Goal: Task Accomplishment & Management: Manage account settings

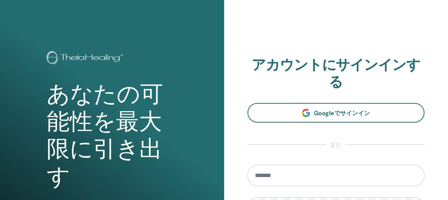
scroll to position [66, 0]
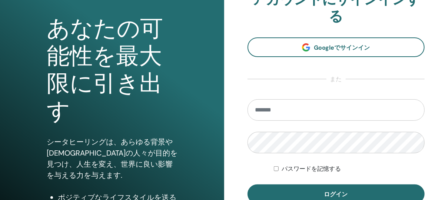
click at [332, 111] on input "email" at bounding box center [337, 109] width 178 height 21
type input "**********"
click at [248, 185] on button "ログイン" at bounding box center [337, 194] width 178 height 19
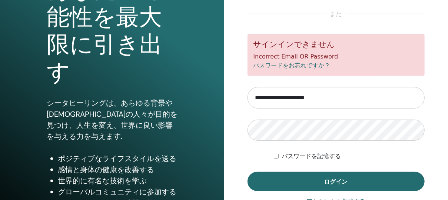
scroll to position [104, 0]
click at [248, 172] on button "ログイン" at bounding box center [337, 181] width 178 height 19
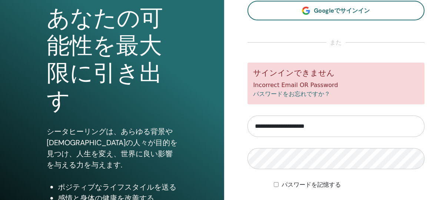
scroll to position [104, 0]
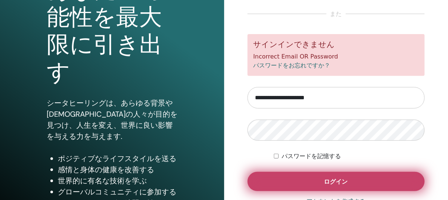
click at [287, 179] on button "ログイン" at bounding box center [337, 181] width 178 height 19
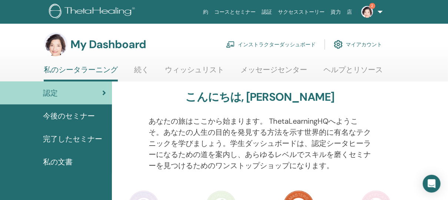
click at [294, 41] on link "インストラクターダッシュボード" at bounding box center [271, 44] width 90 height 16
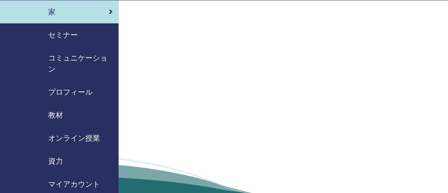
scroll to position [33, 0]
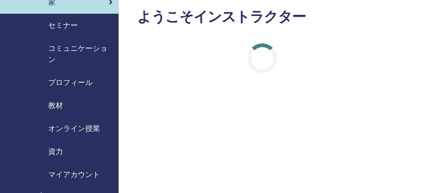
click at [72, 26] on span "セミナー" at bounding box center [63, 25] width 30 height 11
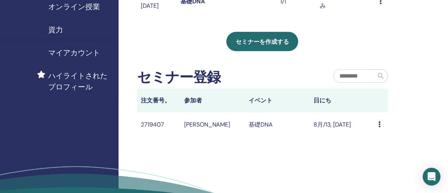
scroll to position [165, 0]
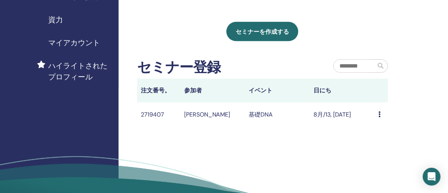
click at [380, 115] on icon at bounding box center [380, 114] width 2 height 6
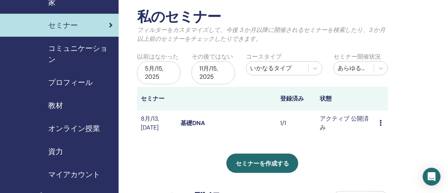
scroll to position [0, 0]
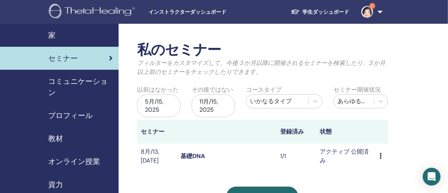
click at [200, 156] on link "基礎DNA" at bounding box center [192, 156] width 24 height 8
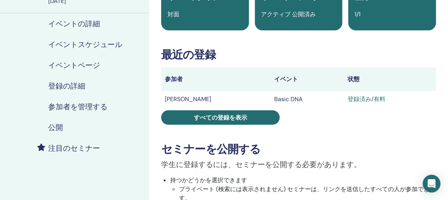
scroll to position [33, 0]
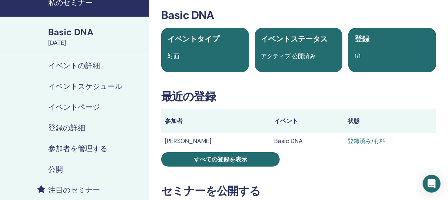
click at [376, 142] on div "登録済み/有料" at bounding box center [390, 141] width 85 height 9
click at [359, 141] on div "登録済み/有料" at bounding box center [390, 141] width 85 height 9
click at [82, 146] on h4 "参加者を管理する" at bounding box center [77, 148] width 59 height 9
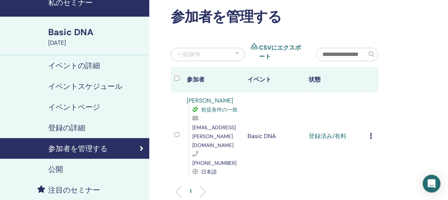
click at [369, 122] on td "登録をキャンセルする 自動認証しない 有料としてマーク 未払いとしてマーク 不在としてマーク 完了して認定する 証明書のダウンロード" at bounding box center [372, 136] width 12 height 87
click at [372, 133] on icon at bounding box center [371, 136] width 2 height 6
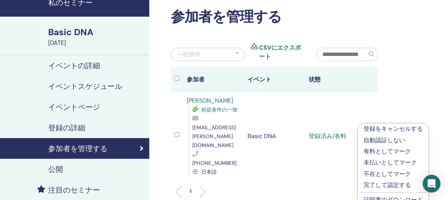
scroll to position [66, 0]
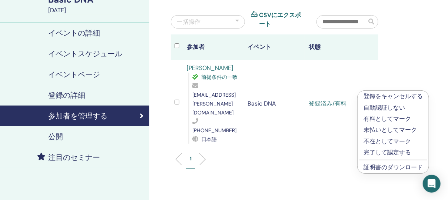
click at [397, 153] on p "完了して認定する" at bounding box center [393, 152] width 59 height 9
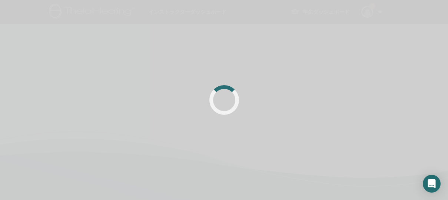
scroll to position [66, 0]
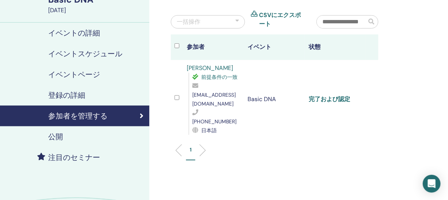
click at [343, 95] on link "完了および認定" at bounding box center [330, 99] width 42 height 8
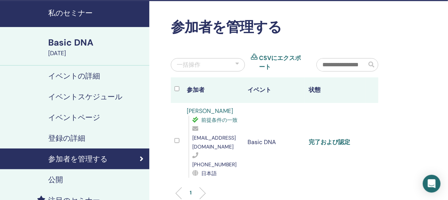
scroll to position [0, 0]
